Goal: Task Accomplishment & Management: Use online tool/utility

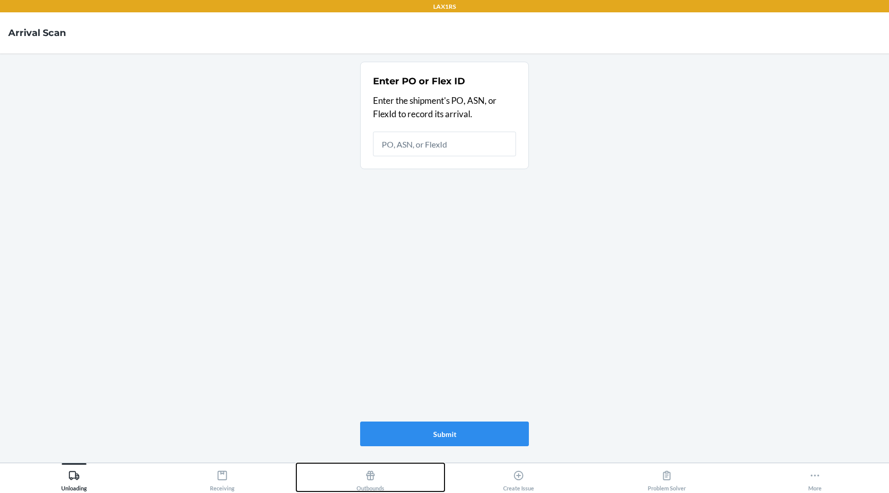
click at [368, 473] on icon at bounding box center [370, 475] width 11 height 11
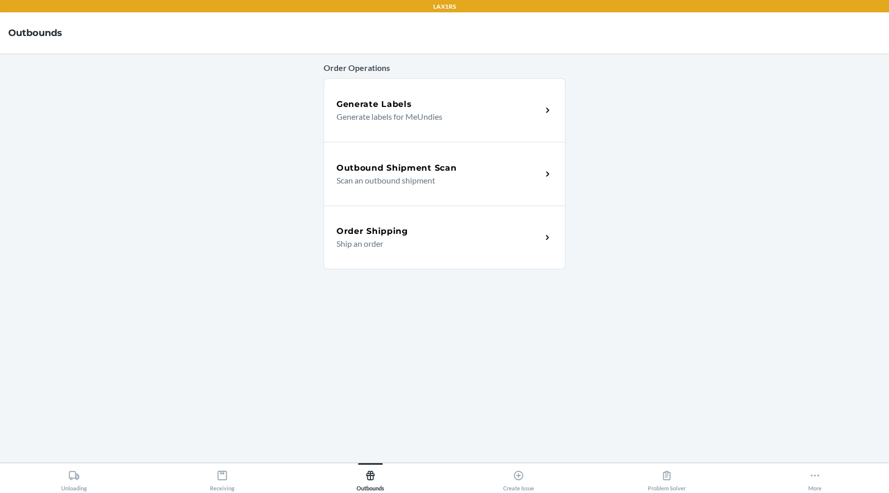
click at [401, 166] on h5 "Outbound Shipment Scan" at bounding box center [396, 168] width 120 height 12
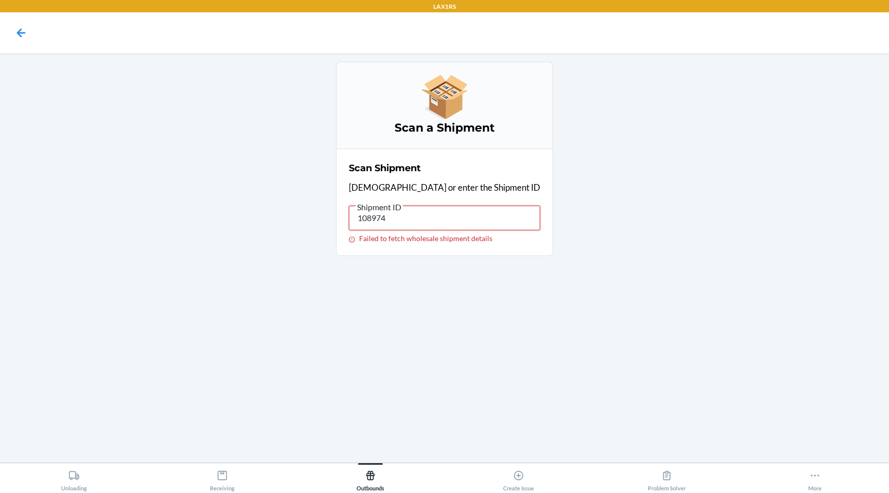
click at [388, 219] on input "108974" at bounding box center [444, 218] width 191 height 25
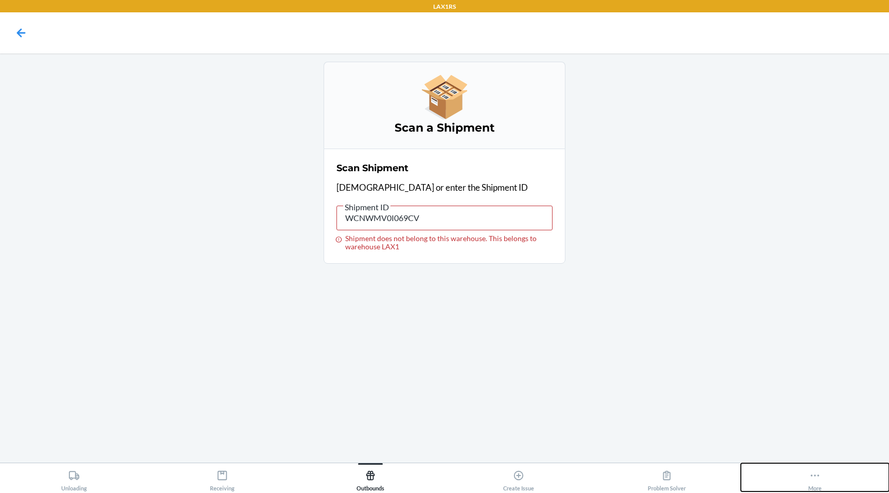
click at [815, 480] on icon at bounding box center [814, 475] width 11 height 11
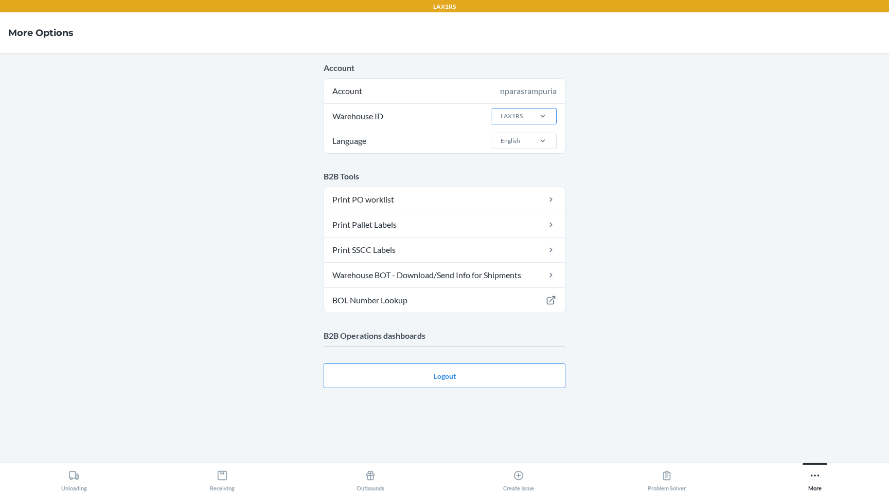
click at [525, 116] on div "LAX1RS" at bounding box center [510, 115] width 38 height 15
click at [500, 116] on input "Warehouse ID LAX1RS" at bounding box center [499, 116] width 1 height 9
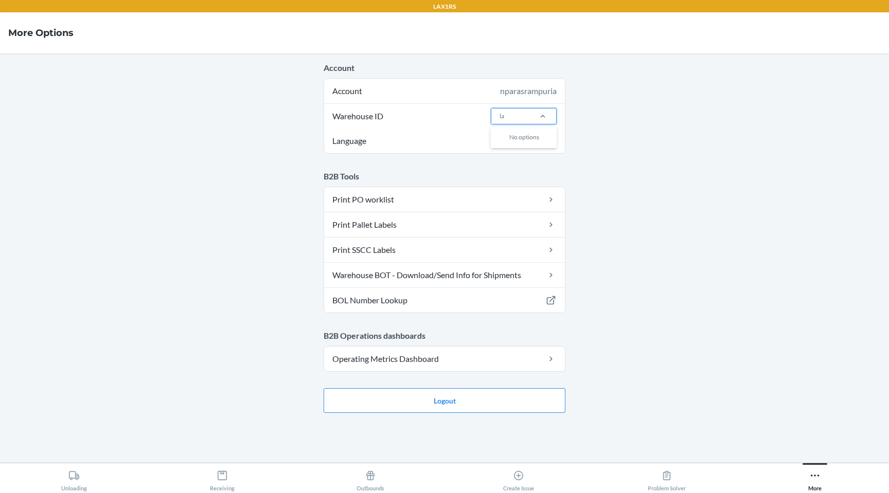
type input "lax"
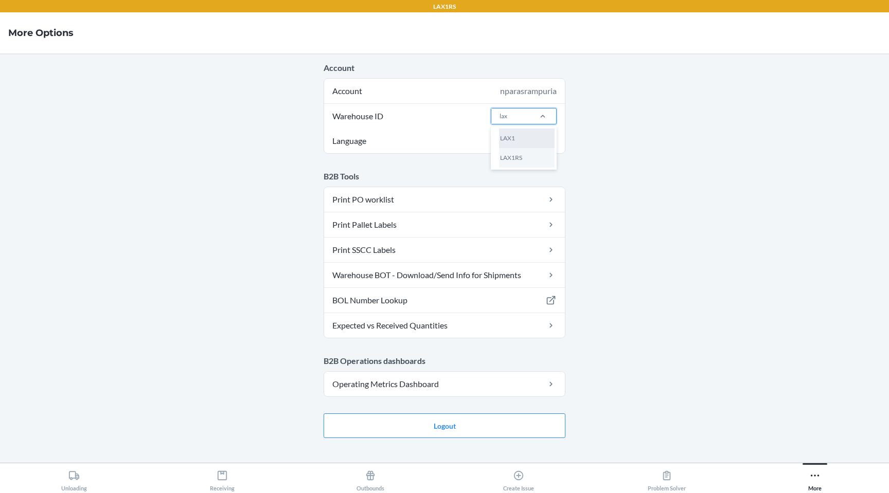
click at [536, 141] on div "LAX1" at bounding box center [527, 139] width 56 height 20
click at [508, 121] on input "lax" at bounding box center [503, 116] width 9 height 9
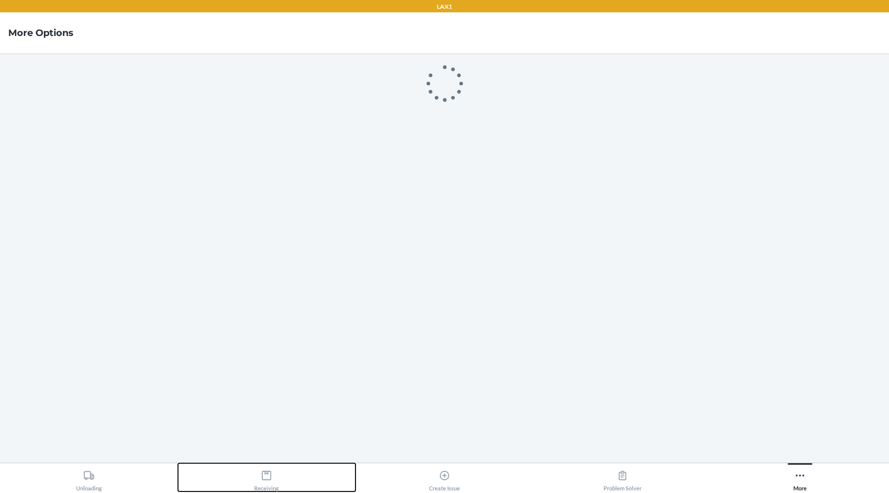
click at [274, 474] on div "Receiving" at bounding box center [266, 479] width 25 height 26
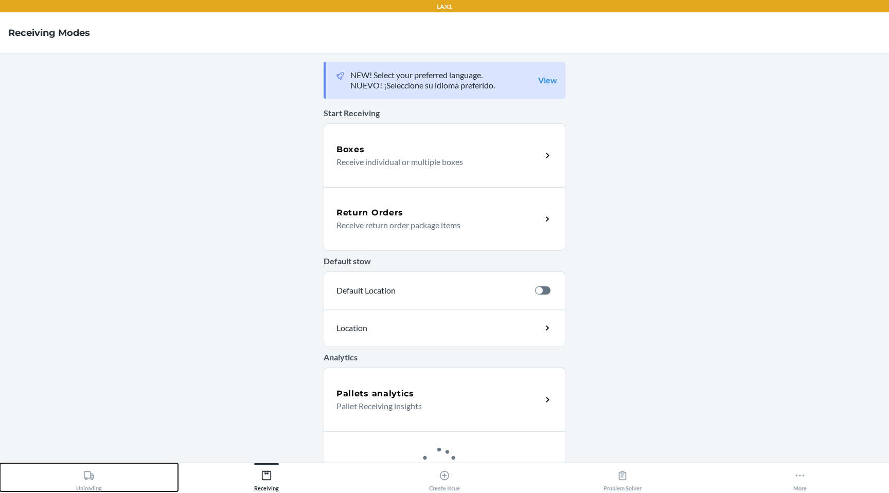
click at [115, 477] on button "Unloading" at bounding box center [89, 477] width 178 height 28
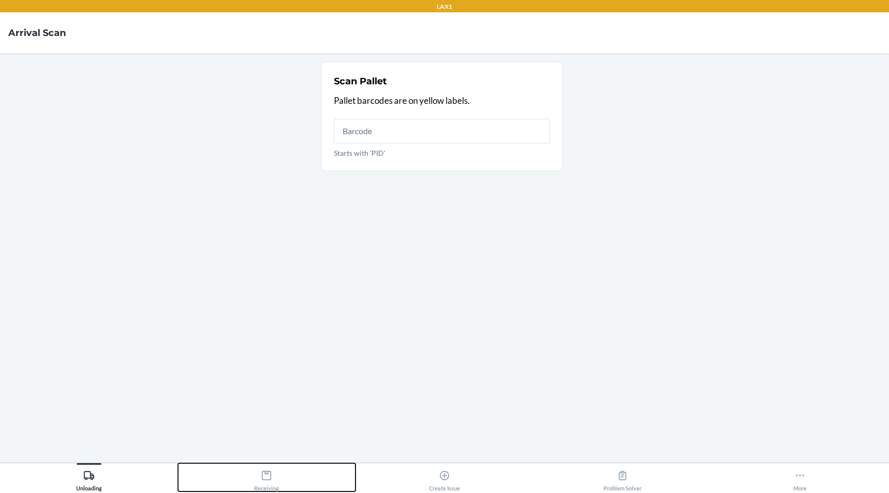
click at [279, 486] on button "Receiving" at bounding box center [267, 477] width 178 height 28
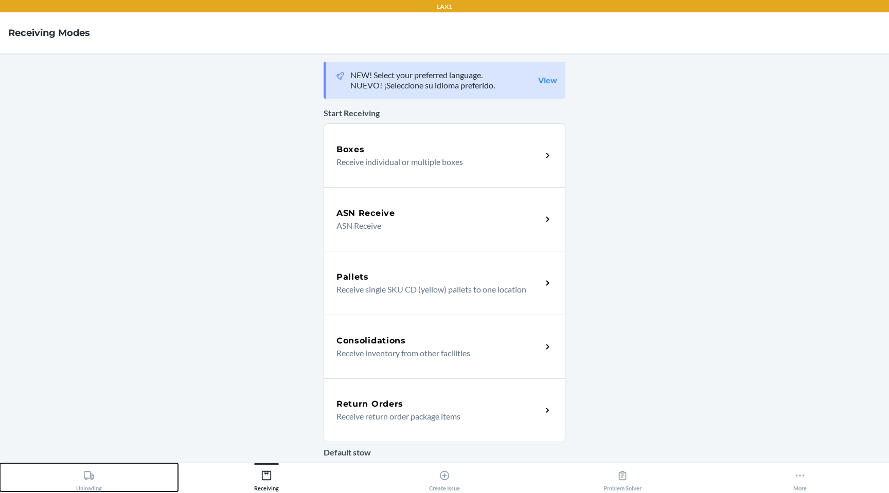
click at [60, 483] on button "Unloading" at bounding box center [89, 477] width 178 height 28
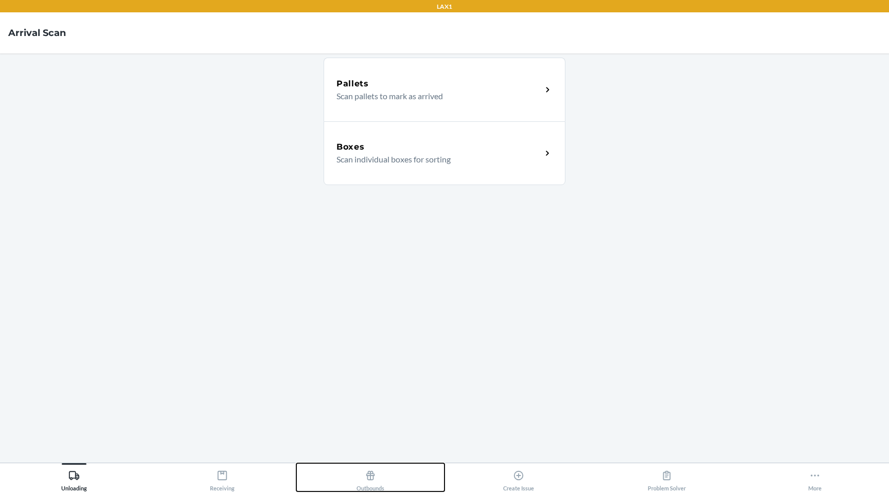
click at [353, 475] on button "Outbounds" at bounding box center [370, 477] width 148 height 28
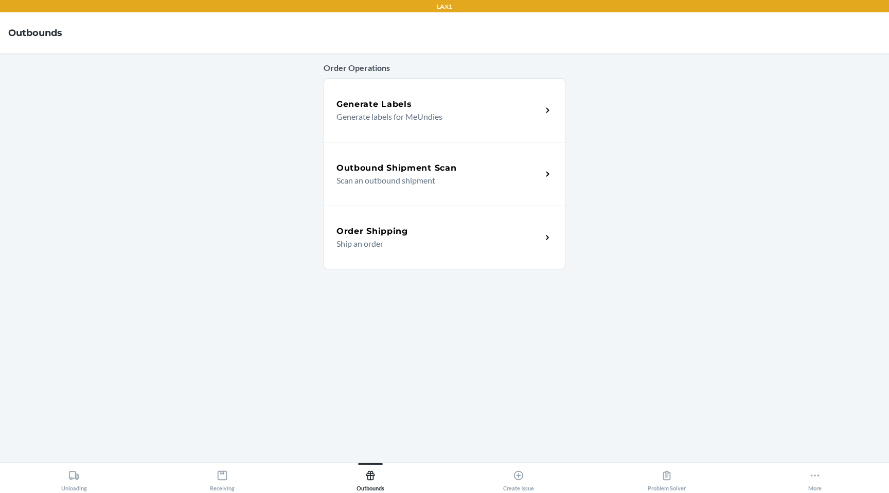
click at [424, 158] on div "Outbound Shipment Scan Scan an outbound shipment" at bounding box center [444, 174] width 242 height 64
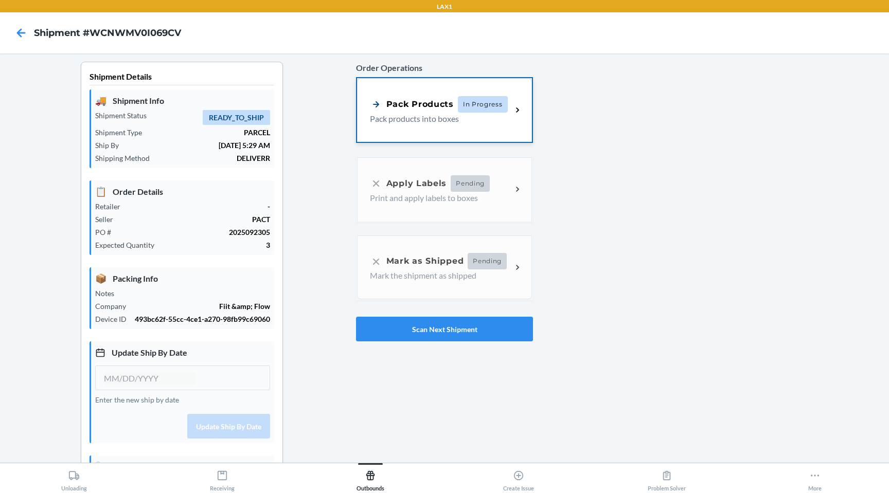
click at [474, 107] on span "In Progress" at bounding box center [483, 104] width 50 height 16
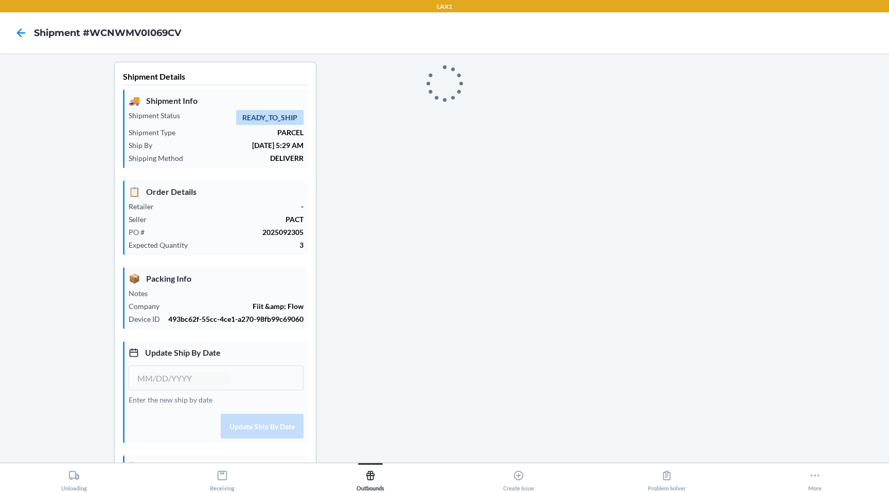
type input "[DATE]"
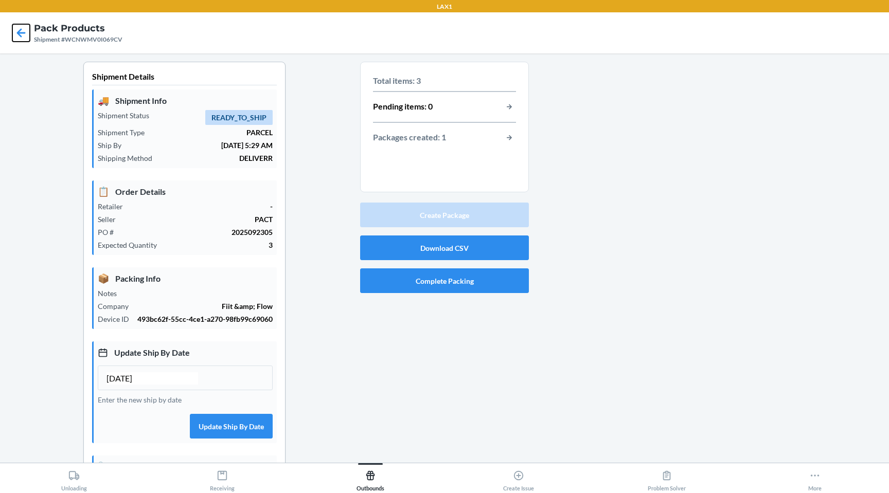
click at [29, 35] on icon at bounding box center [20, 32] width 17 height 17
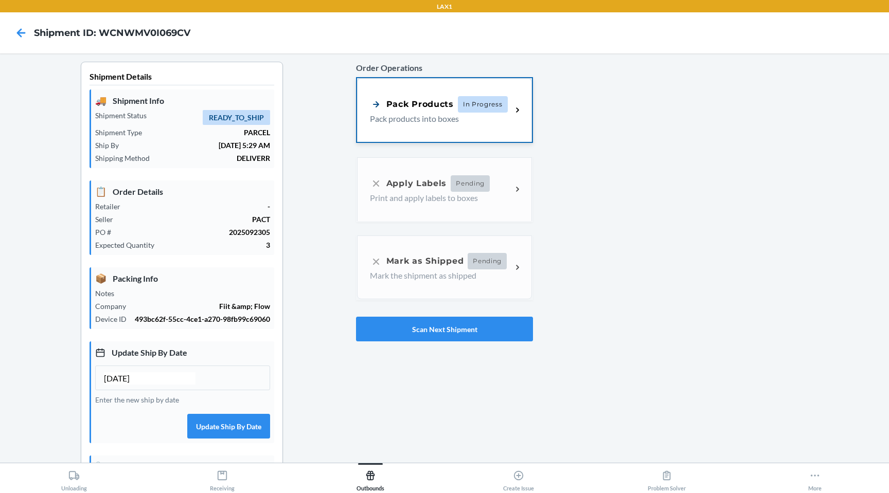
click at [444, 122] on p "Pack products into boxes" at bounding box center [437, 119] width 134 height 12
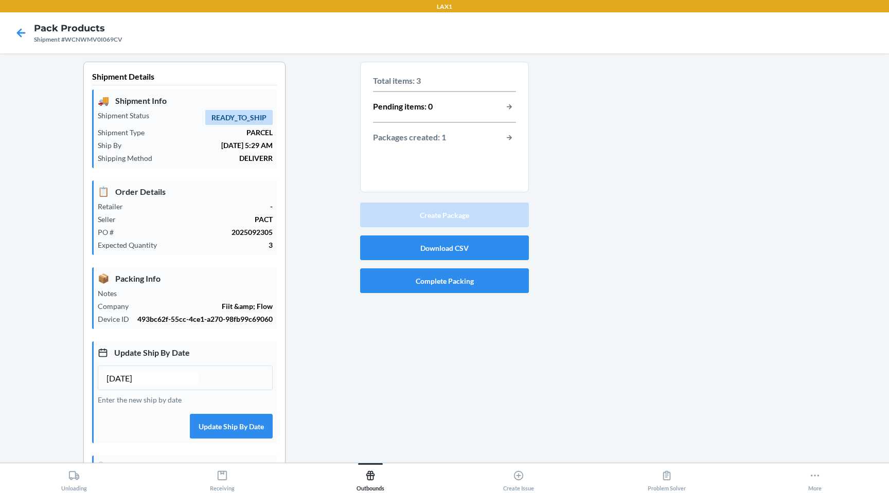
click at [619, 138] on div at bounding box center [705, 320] width 352 height 517
